Goal: Task Accomplishment & Management: Complete application form

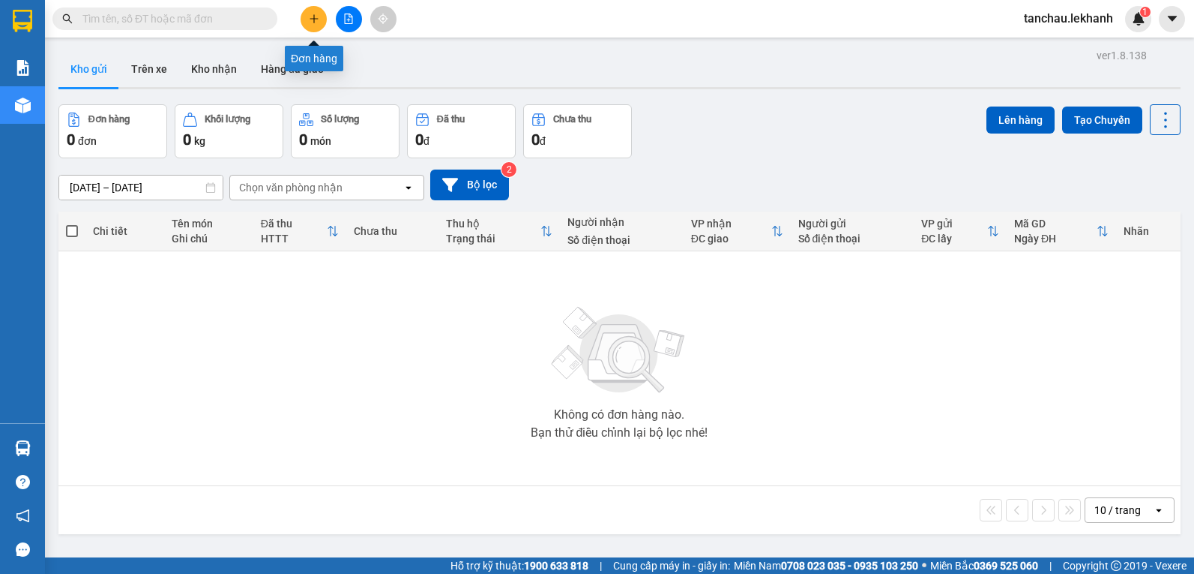
click at [309, 21] on icon "plus" at bounding box center [314, 18] width 10 height 10
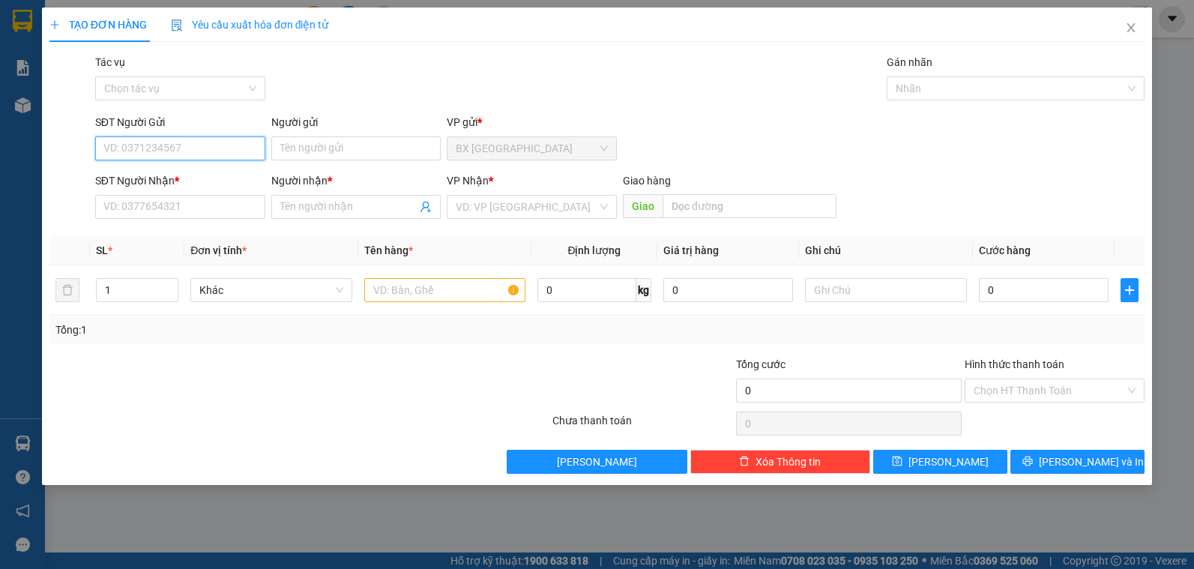
click at [224, 139] on input "SĐT Người Gửi" at bounding box center [180, 148] width 170 height 24
type input "0988825262"
click at [304, 151] on input "Người gửi" at bounding box center [356, 148] width 170 height 24
type input "U"
type input "ÚT TUYẾT"
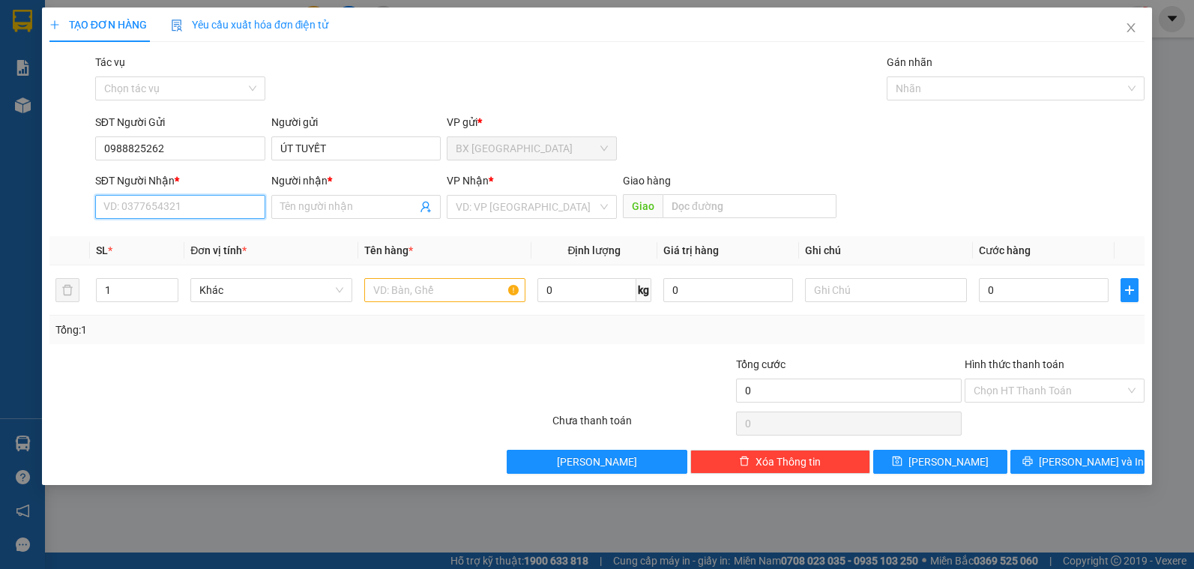
click at [160, 214] on input "SĐT Người Nhận *" at bounding box center [180, 207] width 170 height 24
type input "0989589115"
click at [292, 211] on input "Người nhận *" at bounding box center [348, 207] width 137 height 16
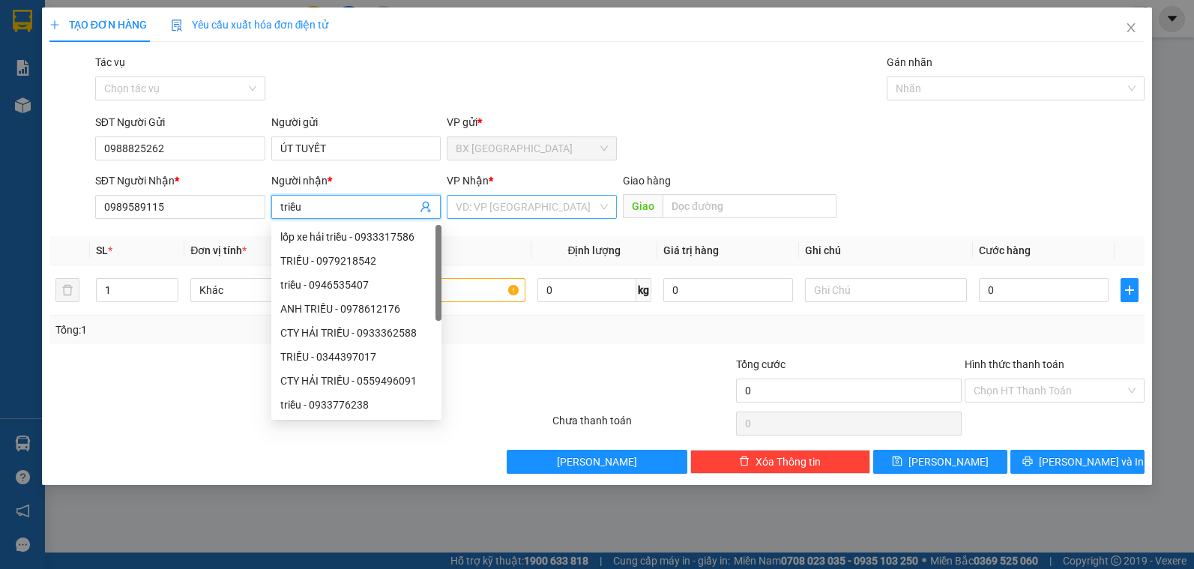
type input "triều"
click at [550, 205] on input "search" at bounding box center [527, 207] width 142 height 22
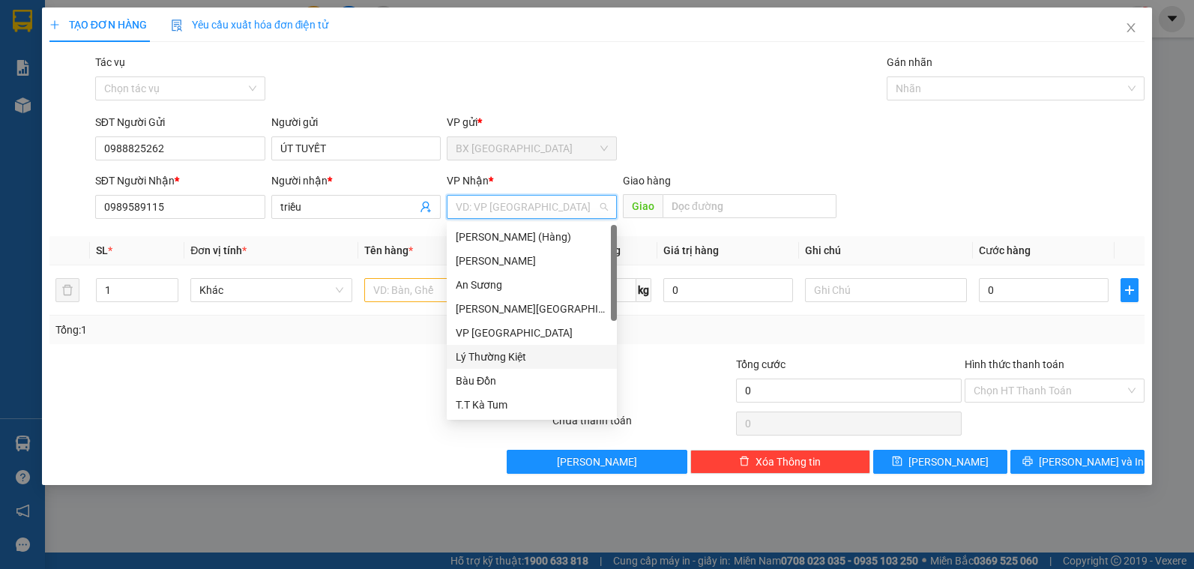
click at [519, 360] on div "Lý Thường Kiệt" at bounding box center [532, 357] width 152 height 16
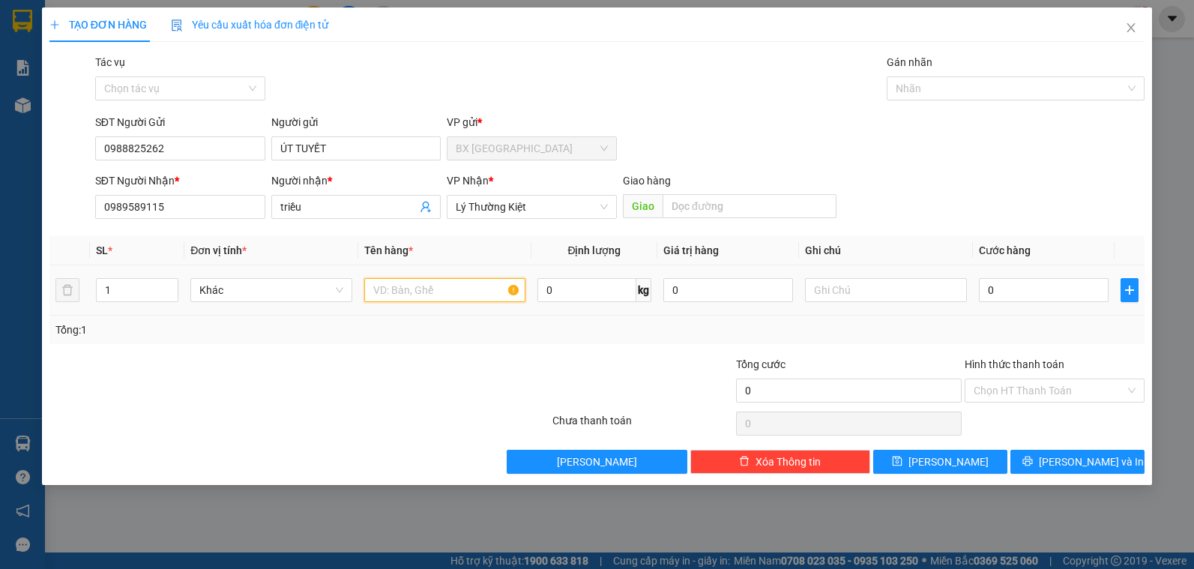
click at [432, 288] on input "text" at bounding box center [444, 290] width 161 height 24
type input "1 thùng thịt"
click at [1035, 286] on input "0" at bounding box center [1044, 290] width 130 height 24
type input "7"
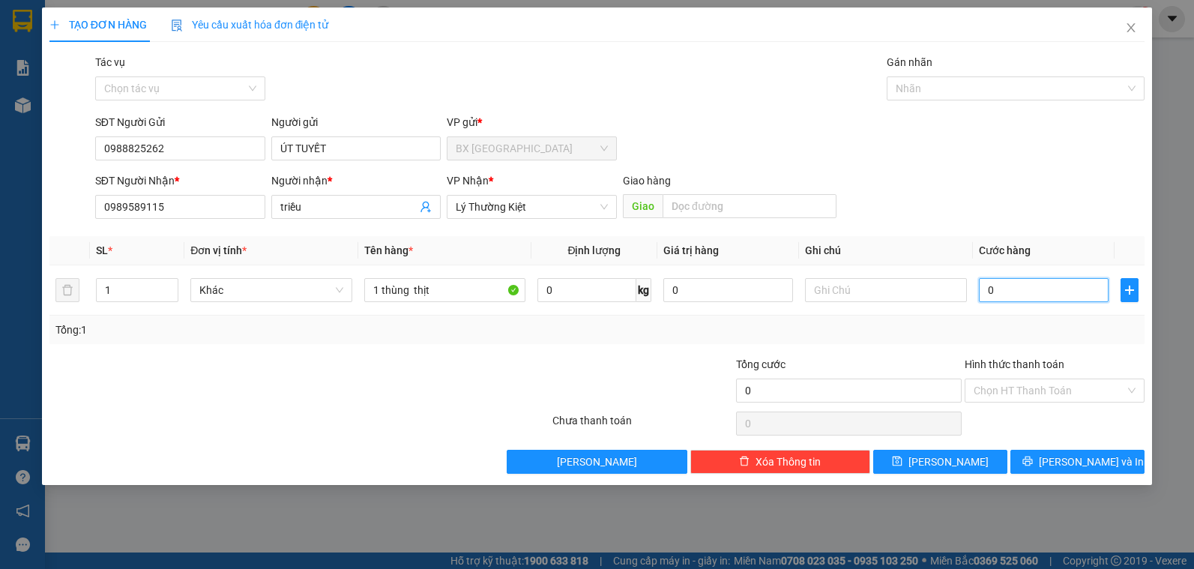
type input "7"
type input "70"
type input "70.000"
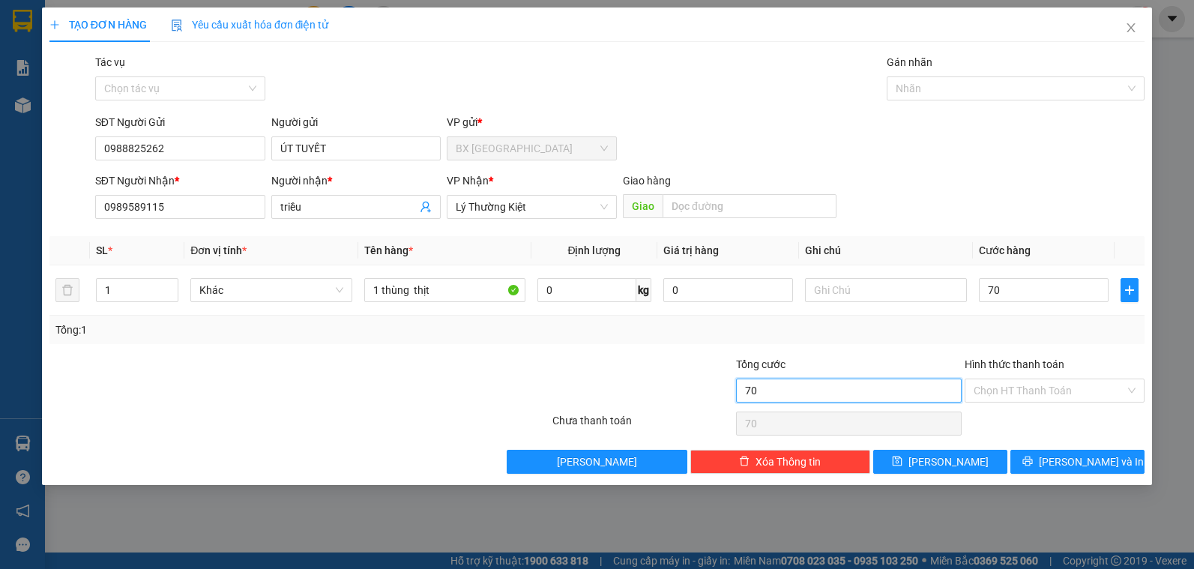
type input "70.000"
click at [836, 389] on input "70.000" at bounding box center [849, 391] width 226 height 24
click at [1019, 389] on input "Hình thức thanh toán" at bounding box center [1049, 390] width 151 height 22
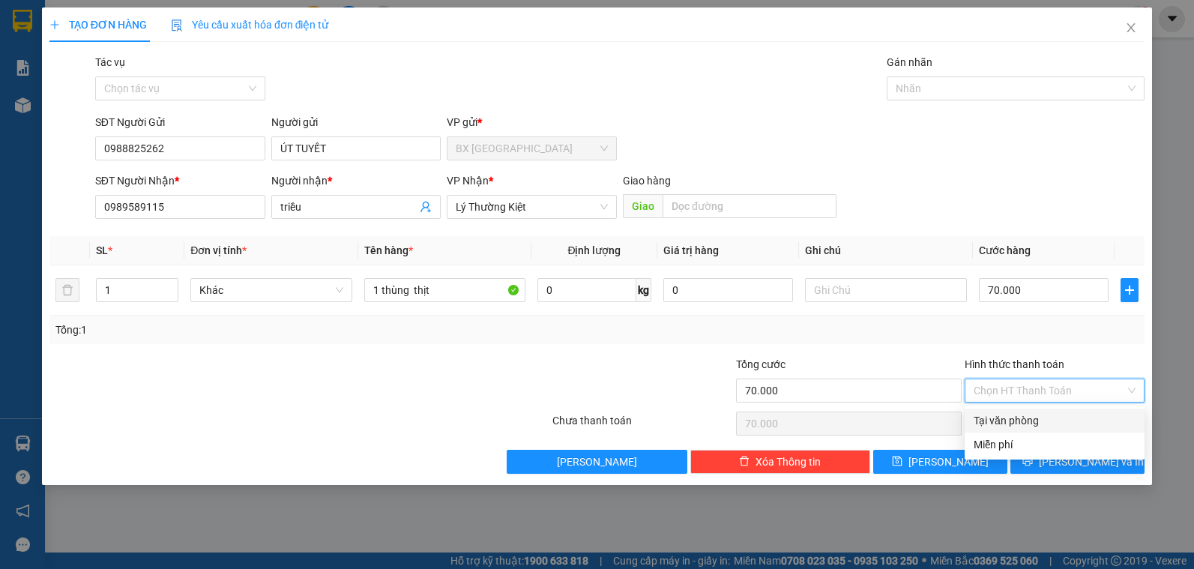
click at [1033, 426] on div "Tại văn phòng" at bounding box center [1055, 420] width 162 height 16
type input "0"
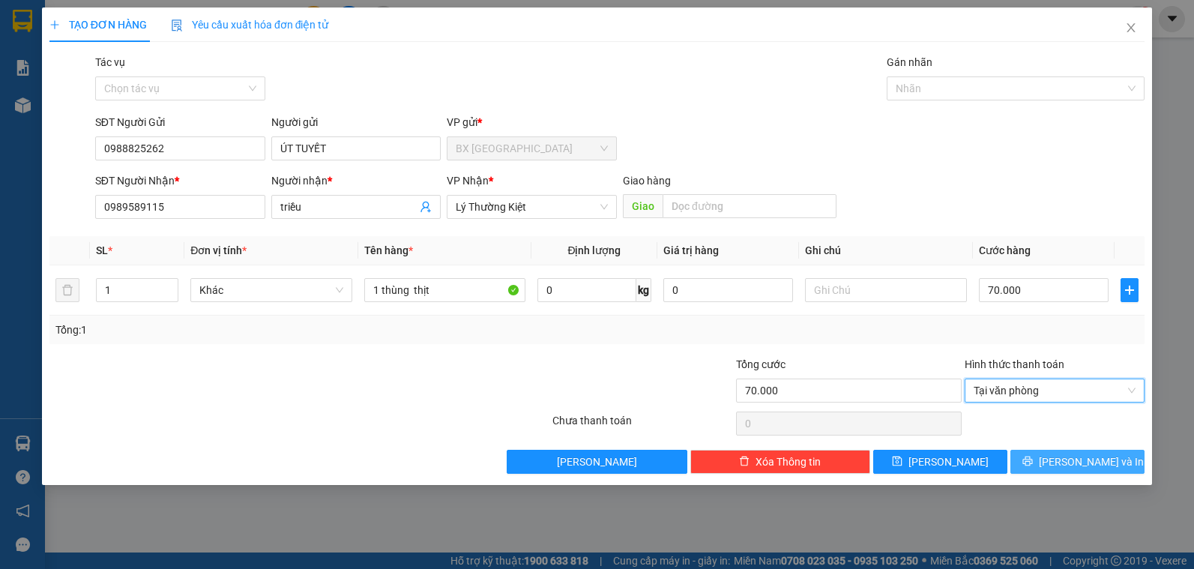
click at [1078, 461] on span "[PERSON_NAME] và In" at bounding box center [1091, 462] width 105 height 16
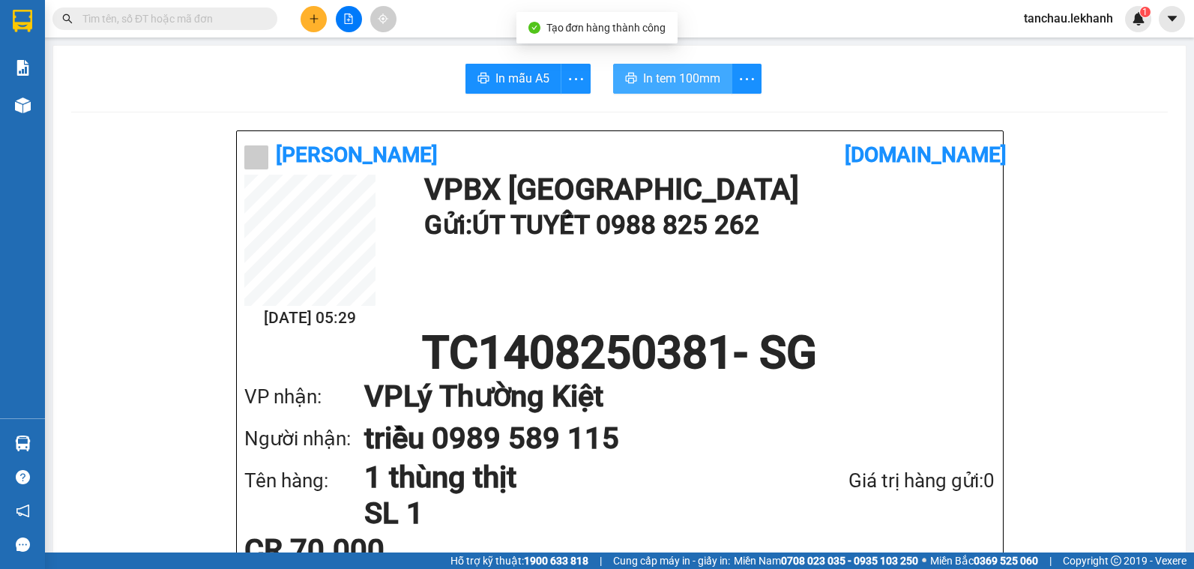
click at [667, 83] on span "In tem 100mm" at bounding box center [681, 78] width 77 height 19
